Goal: Information Seeking & Learning: Learn about a topic

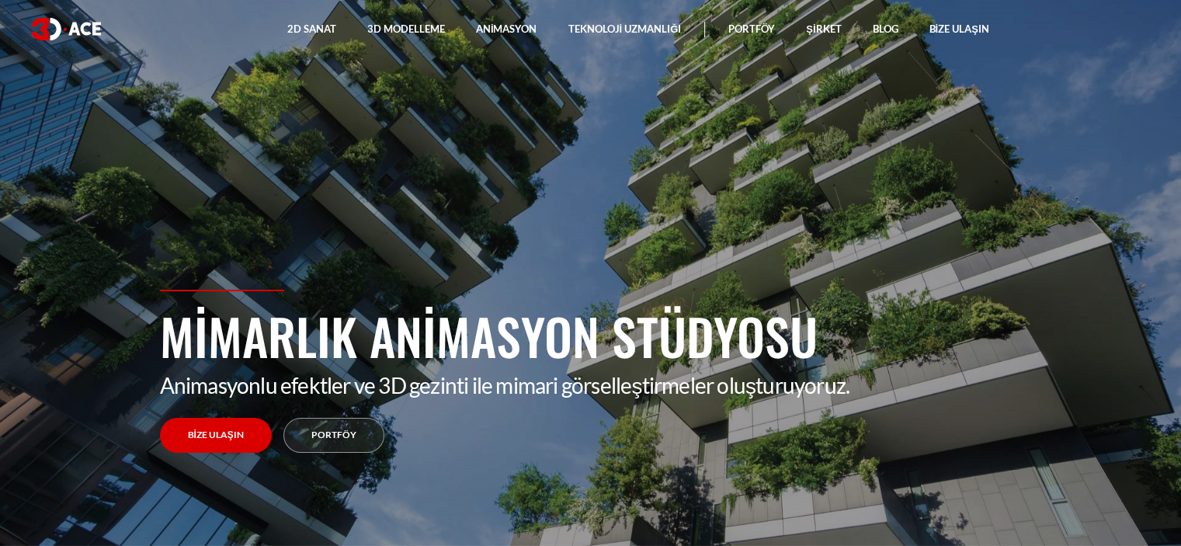
drag, startPoint x: 882, startPoint y: 20, endPoint x: 814, endPoint y: 74, distance: 86.2
click at [880, 21] on link "Blog" at bounding box center [885, 29] width 57 height 58
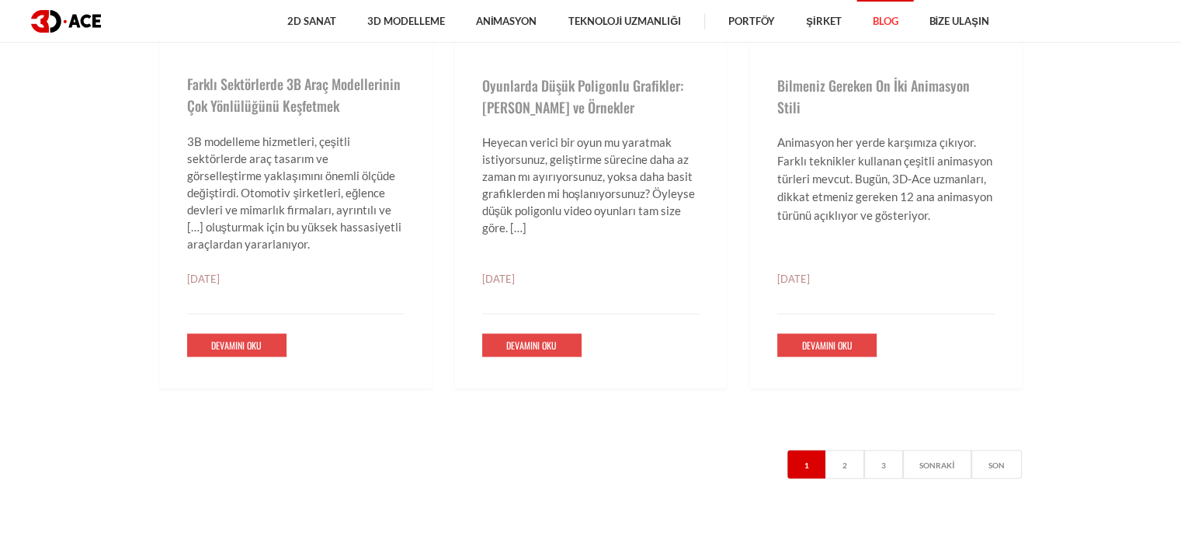
scroll to position [2951, 0]
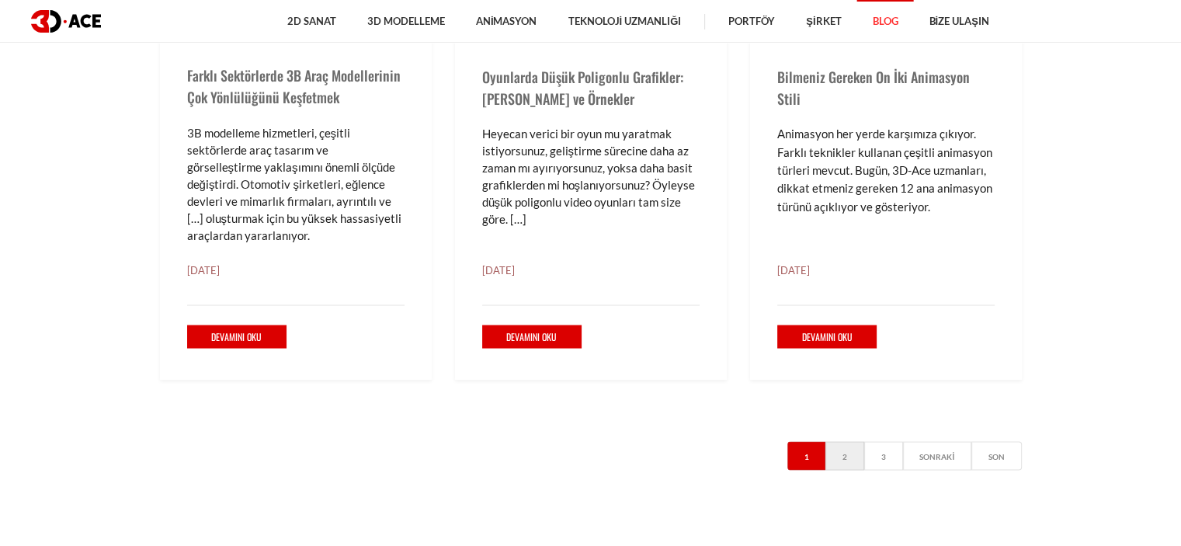
click at [851, 441] on link "2" at bounding box center [845, 455] width 39 height 29
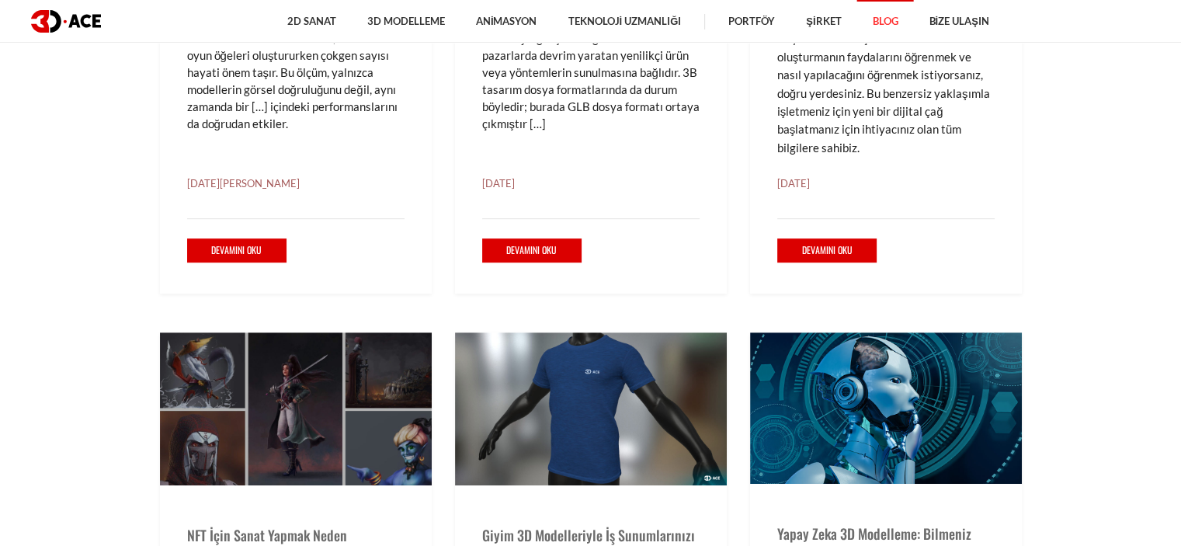
scroll to position [777, 0]
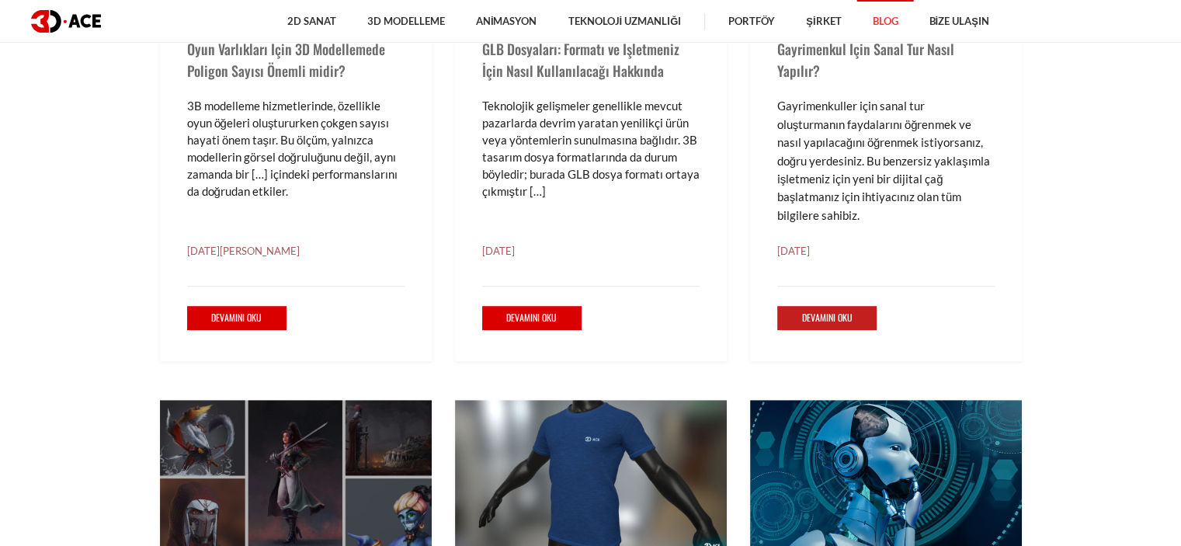
click at [853, 306] on link "Devamını oku" at bounding box center [827, 318] width 100 height 24
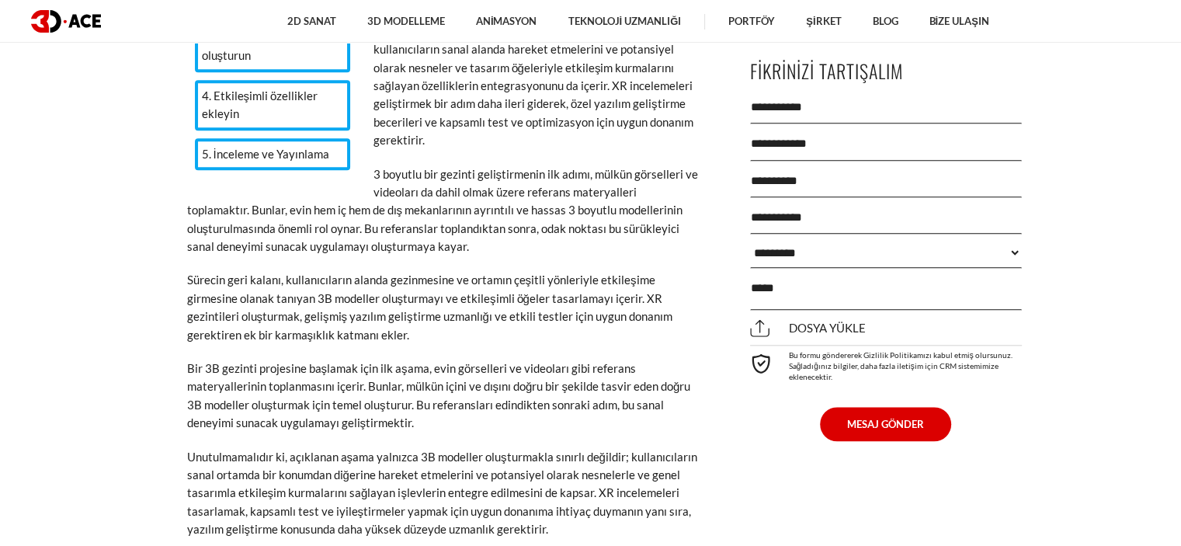
scroll to position [7844, 0]
